Goal: Complete application form: Complete application form

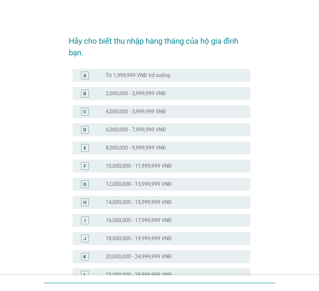
scroll to position [32, 0]
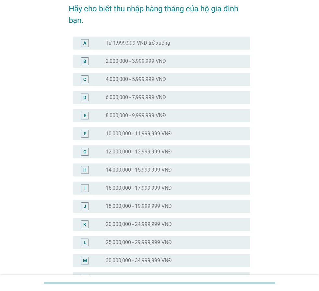
click at [148, 242] on label "25,000,000 - 29,999,999 VNĐ" at bounding box center [139, 242] width 66 height 6
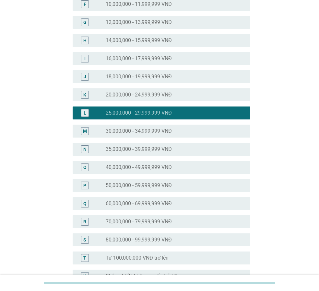
scroll to position [237, 0]
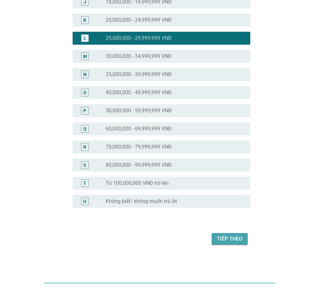
click at [219, 236] on div "Tiếp theo" at bounding box center [230, 239] width 26 height 8
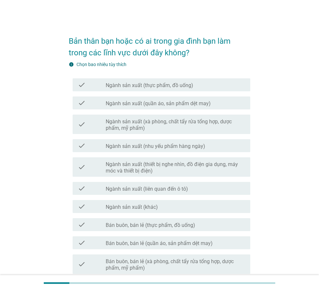
scroll to position [32, 0]
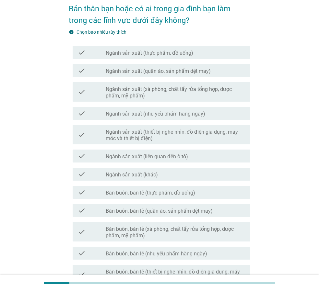
click at [186, 194] on label "Bán buôn, bán lẻ (thực phẩm, đồ uống)" at bounding box center [150, 193] width 89 height 6
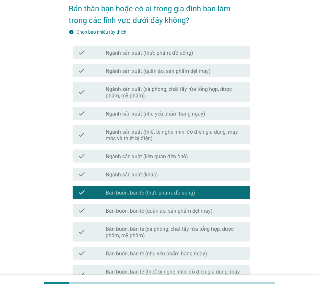
click at [179, 195] on label "Bán buôn, bán lẻ (thực phẩm, đồ uống)" at bounding box center [150, 193] width 89 height 6
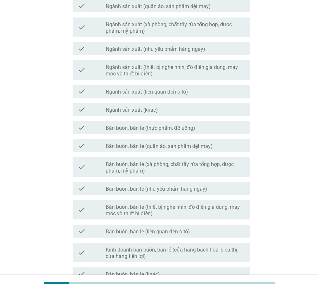
scroll to position [130, 0]
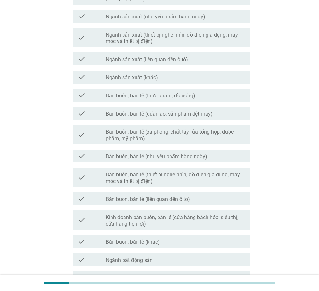
click at [205, 172] on label "Bán buôn, bán lẻ (thiết bị nghe nhìn, đồ điện gia dụng, máy móc và thiết bị điệ…" at bounding box center [175, 178] width 139 height 13
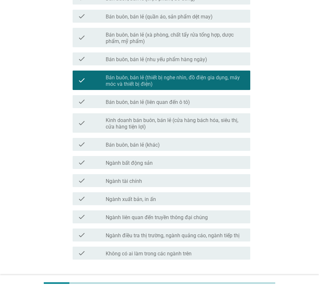
scroll to position [259, 0]
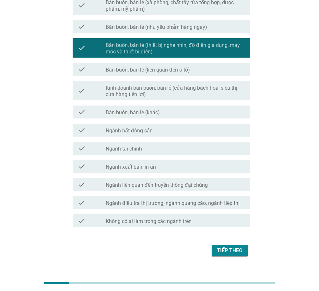
click at [225, 252] on div "Tiếp theo" at bounding box center [230, 251] width 26 height 8
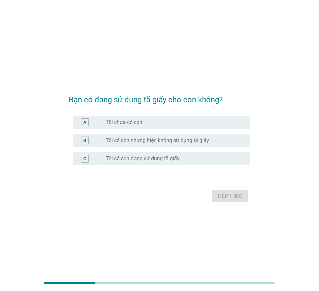
click at [125, 158] on label "Tôi có con đang sử dụng tã giấy" at bounding box center [143, 158] width 74 height 6
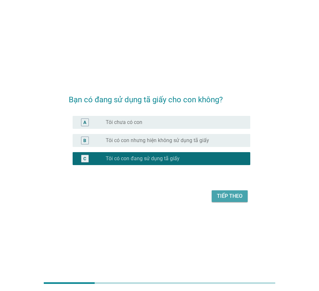
click at [234, 196] on div "Tiếp theo" at bounding box center [230, 196] width 26 height 8
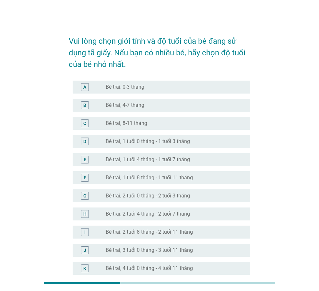
scroll to position [65, 0]
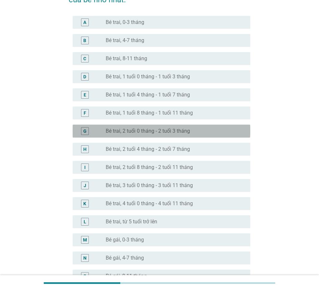
click at [188, 134] on label "Bé trai, 2 tuổi 0 tháng - 2 tuổi 3 tháng" at bounding box center [148, 131] width 84 height 6
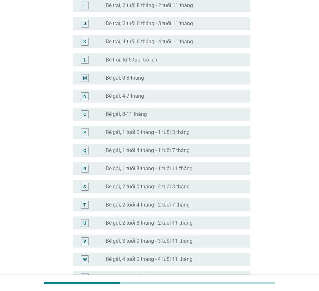
scroll to position [194, 0]
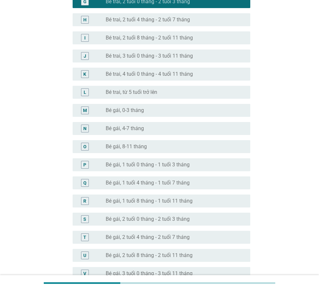
click at [175, 57] on label "Bé trai, 3 tuổi 0 tháng - 3 tuổi 11 tháng" at bounding box center [149, 56] width 87 height 6
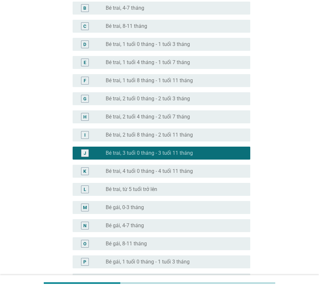
scroll to position [0, 0]
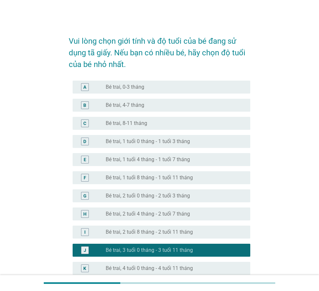
click at [189, 194] on label "Bé trai, 2 tuổi 0 tháng - 2 tuổi 3 tháng" at bounding box center [148, 196] width 84 height 6
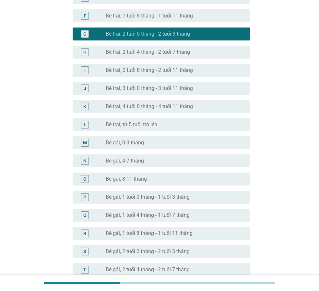
scroll to position [303, 0]
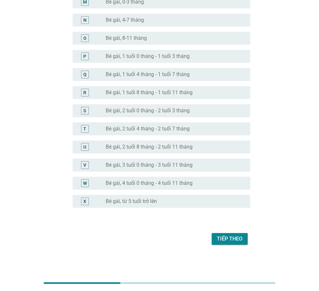
click at [238, 234] on button "Tiếp theo" at bounding box center [229, 239] width 36 height 12
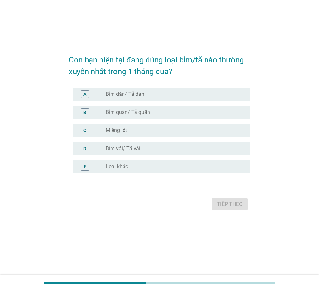
scroll to position [0, 0]
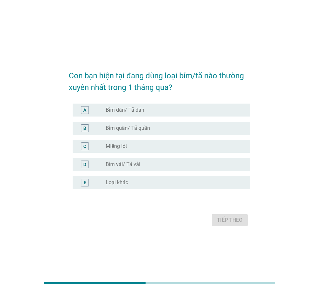
click at [149, 129] on label "Bỉm quần/ Tã quần" at bounding box center [128, 128] width 44 height 6
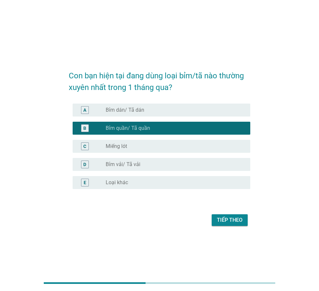
click at [225, 222] on div "Tiếp theo" at bounding box center [230, 220] width 26 height 8
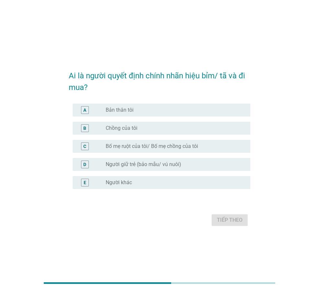
click at [144, 112] on div "radio_button_unchecked Bản thân tôi" at bounding box center [173, 110] width 134 height 6
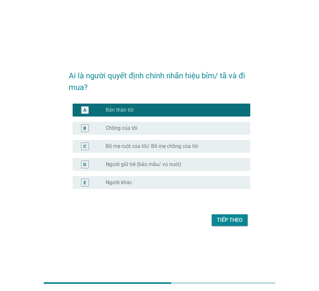
click at [233, 221] on div "Tiếp theo" at bounding box center [230, 220] width 26 height 8
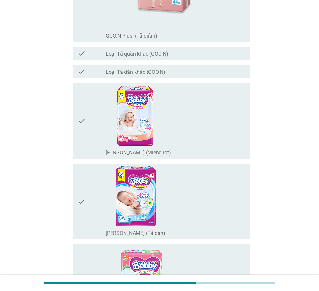
scroll to position [745, 0]
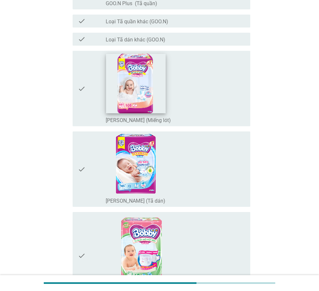
click at [143, 87] on img at bounding box center [136, 84] width 60 height 60
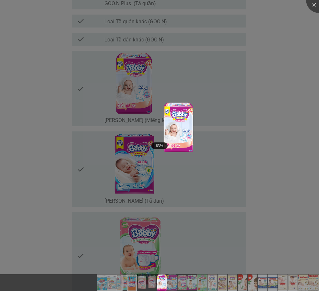
click at [258, 116] on div at bounding box center [159, 145] width 319 height 291
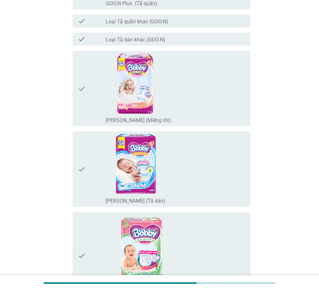
click at [82, 88] on icon "check" at bounding box center [82, 88] width 8 height 70
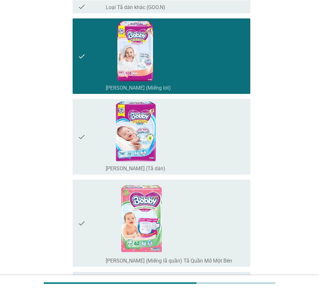
scroll to position [809, 0]
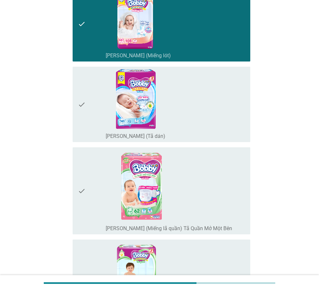
click at [80, 105] on icon "check" at bounding box center [82, 104] width 8 height 70
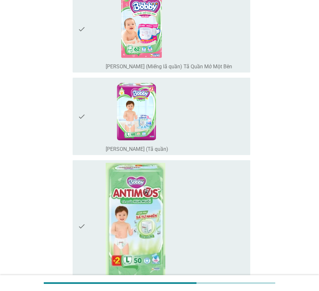
scroll to position [1036, 0]
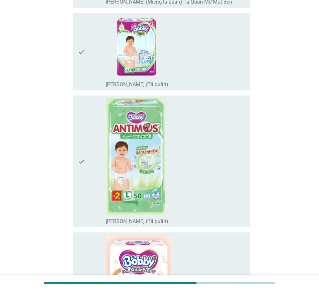
click at [82, 166] on icon "check" at bounding box center [82, 161] width 8 height 127
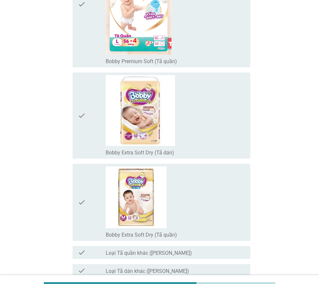
scroll to position [1360, 0]
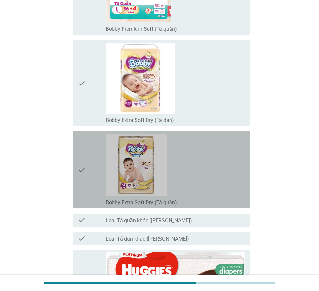
click at [84, 175] on icon "check" at bounding box center [82, 170] width 8 height 72
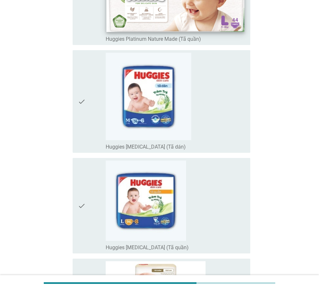
scroll to position [1878, 0]
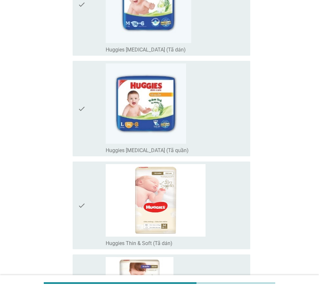
click at [83, 110] on icon "check" at bounding box center [82, 108] width 8 height 90
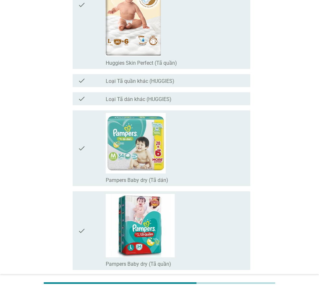
scroll to position [2525, 0]
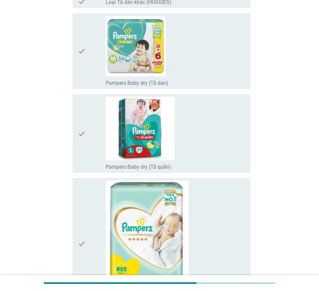
click at [87, 134] on div "check" at bounding box center [92, 133] width 28 height 73
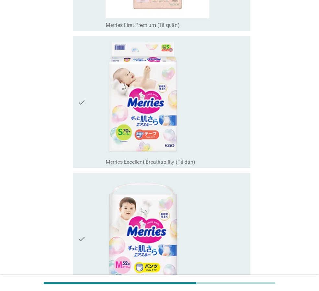
scroll to position [3238, 0]
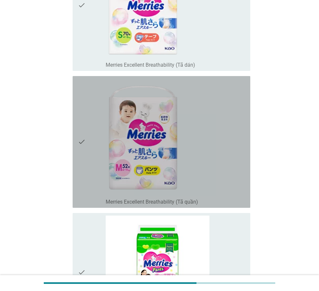
click at [86, 140] on div "check" at bounding box center [92, 142] width 28 height 127
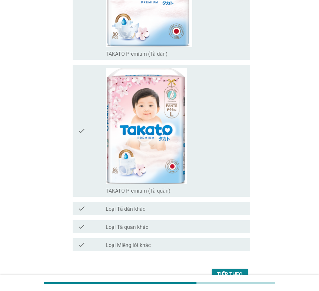
scroll to position [5410, 0]
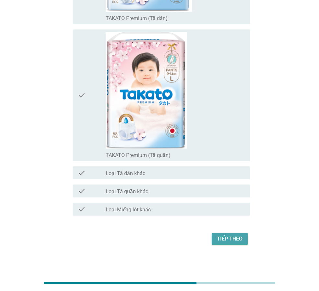
click at [236, 235] on div "Tiếp theo" at bounding box center [230, 239] width 26 height 8
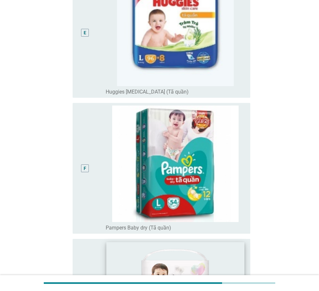
scroll to position [483, 0]
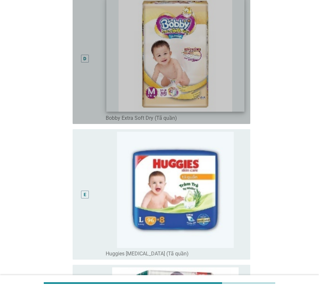
click at [173, 95] on img at bounding box center [175, 53] width 138 height 115
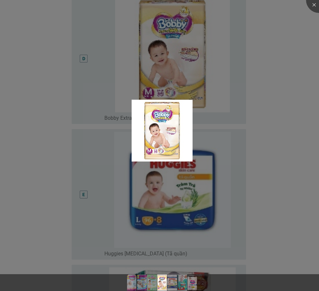
click at [104, 56] on div at bounding box center [159, 145] width 319 height 291
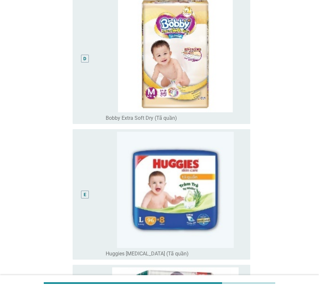
click at [93, 59] on div "D" at bounding box center [92, 59] width 28 height 126
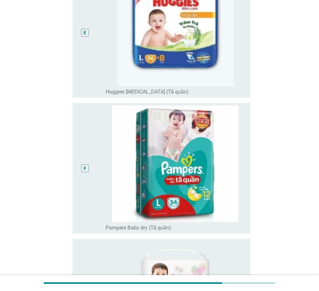
scroll to position [807, 0]
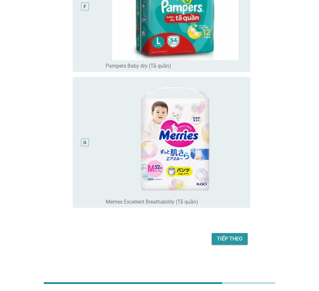
click at [242, 237] on div "Tiếp theo" at bounding box center [230, 239] width 26 height 8
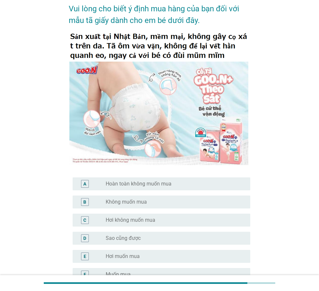
scroll to position [65, 0]
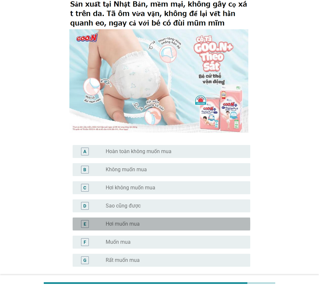
click at [127, 222] on label "Hơi muốn mua" at bounding box center [123, 224] width 34 height 6
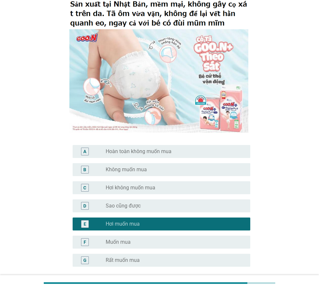
scroll to position [124, 0]
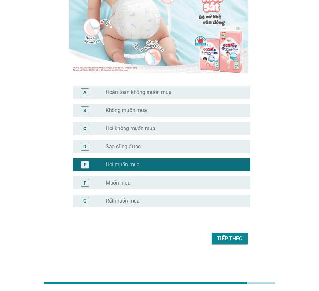
click at [229, 240] on div "Tiếp theo" at bounding box center [230, 239] width 26 height 8
